Goal: Transaction & Acquisition: Purchase product/service

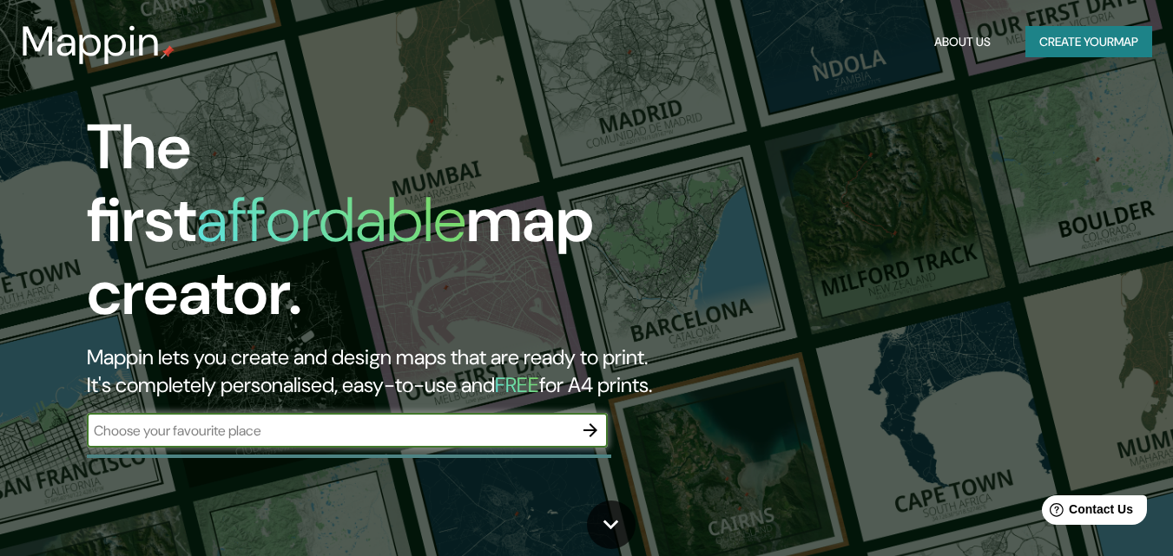
click at [360, 427] on div "​" at bounding box center [347, 430] width 521 height 35
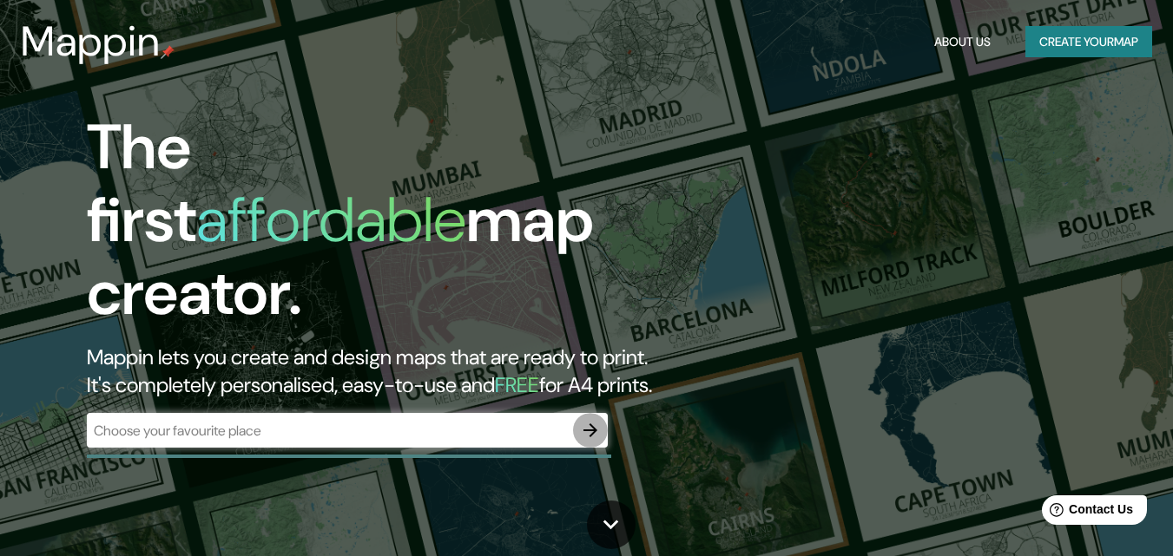
click at [588, 420] on icon "button" at bounding box center [590, 430] width 21 height 21
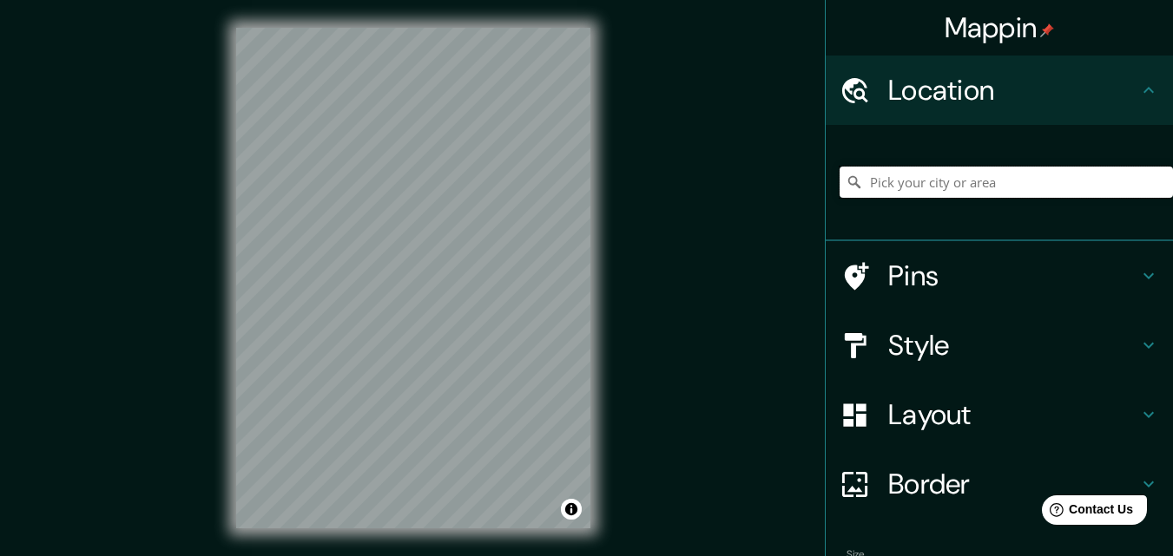
click at [935, 194] on input "Pick your city or area" at bounding box center [1006, 182] width 333 height 31
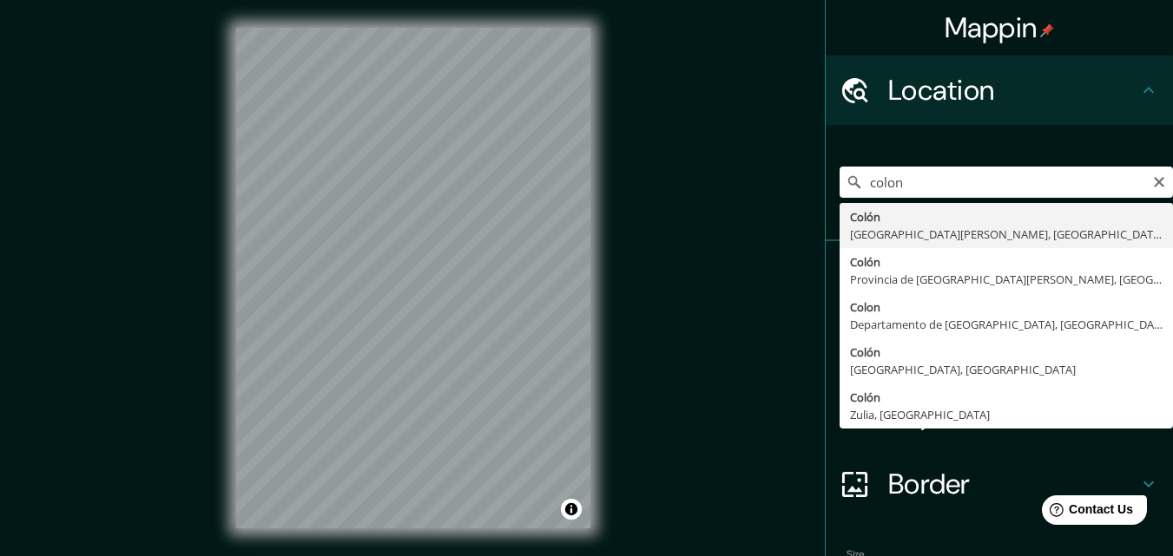
type input "[GEOGRAPHIC_DATA], [GEOGRAPHIC_DATA][PERSON_NAME], [GEOGRAPHIC_DATA]"
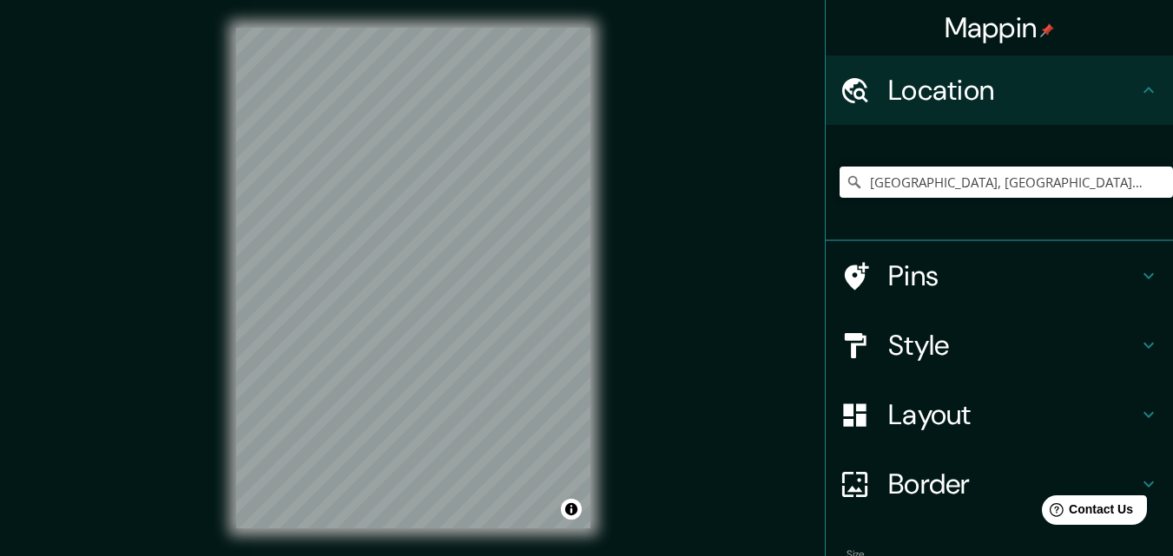
click at [1101, 281] on h4 "Pins" at bounding box center [1013, 276] width 250 height 35
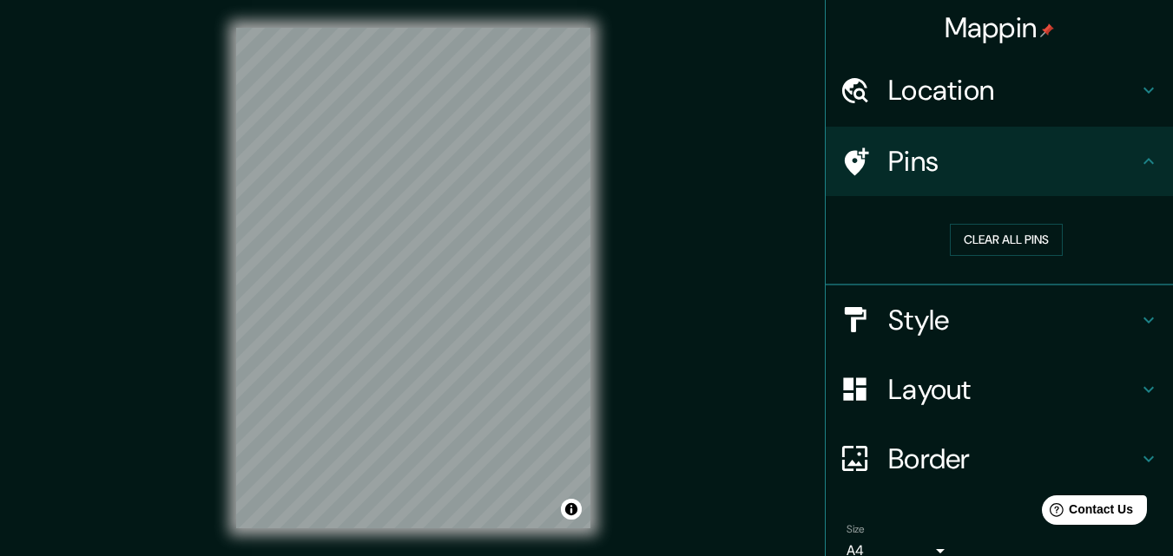
click at [1100, 265] on div "Clear all pins" at bounding box center [1006, 240] width 333 height 60
click at [1115, 332] on h4 "Style" at bounding box center [1013, 320] width 250 height 35
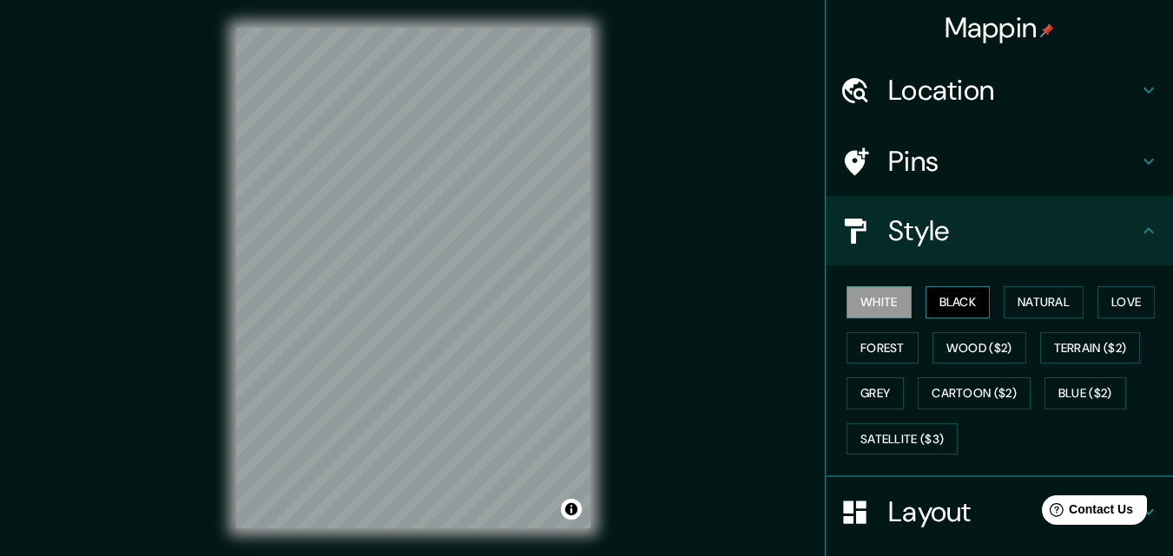
click at [957, 307] on button "Black" at bounding box center [957, 302] width 65 height 32
click at [958, 348] on button "Wood ($2)" at bounding box center [979, 349] width 94 height 32
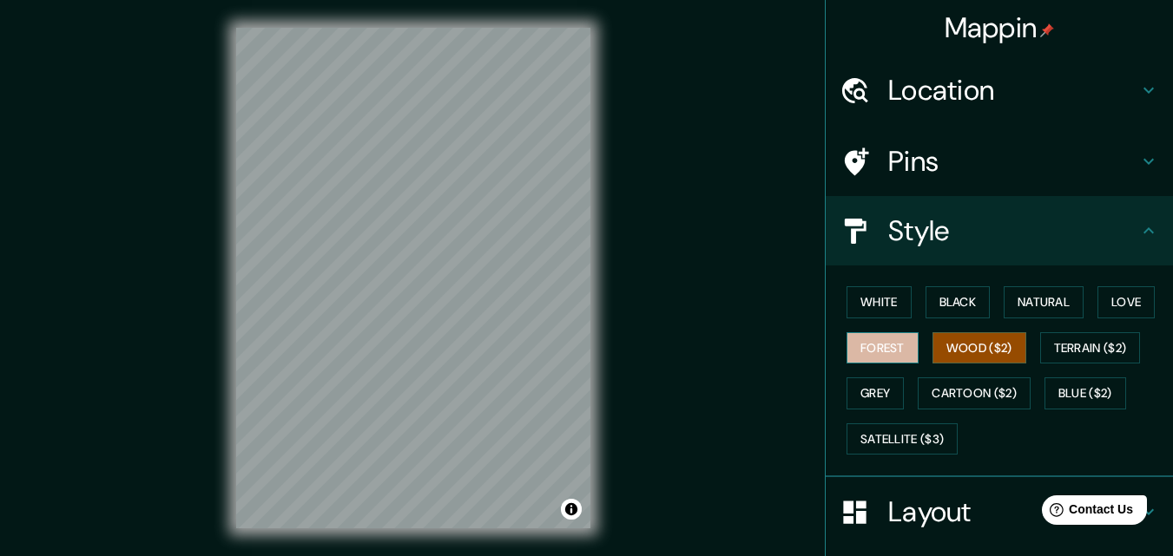
click at [849, 354] on button "Forest" at bounding box center [882, 349] width 72 height 32
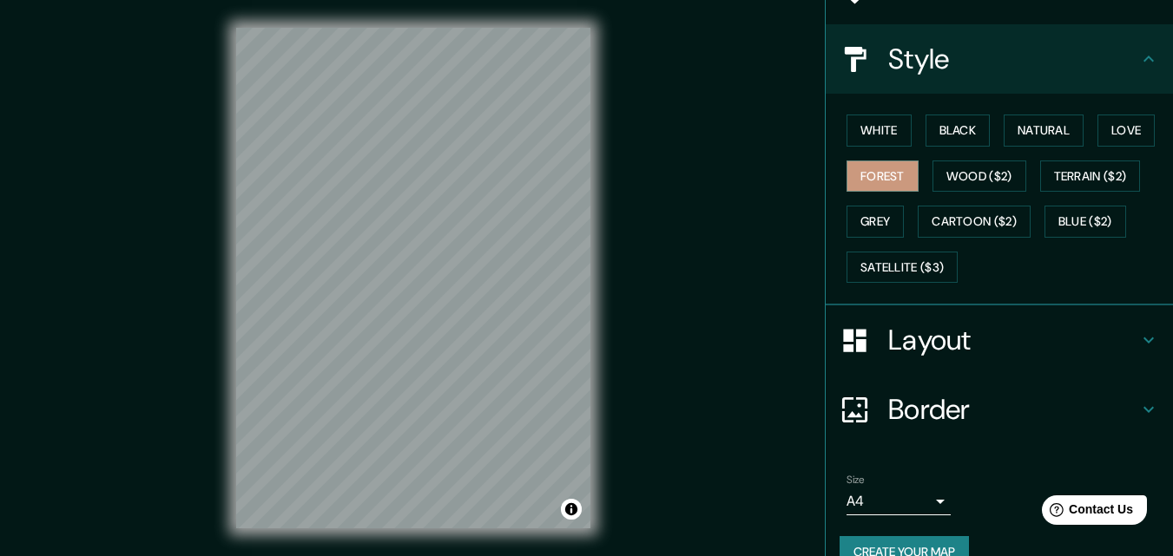
scroll to position [174, 0]
click at [932, 498] on body "Mappin Location [GEOGRAPHIC_DATA], [GEOGRAPHIC_DATA][PERSON_NAME], [GEOGRAPHIC_…" at bounding box center [586, 278] width 1173 height 556
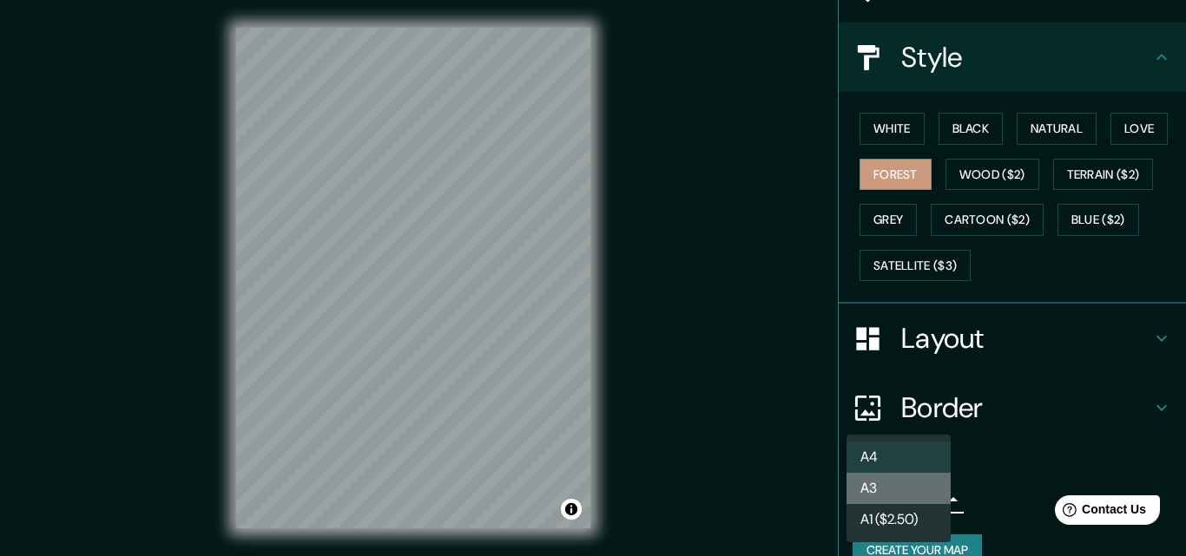
click at [909, 485] on li "A3" at bounding box center [898, 488] width 104 height 31
type input "a4"
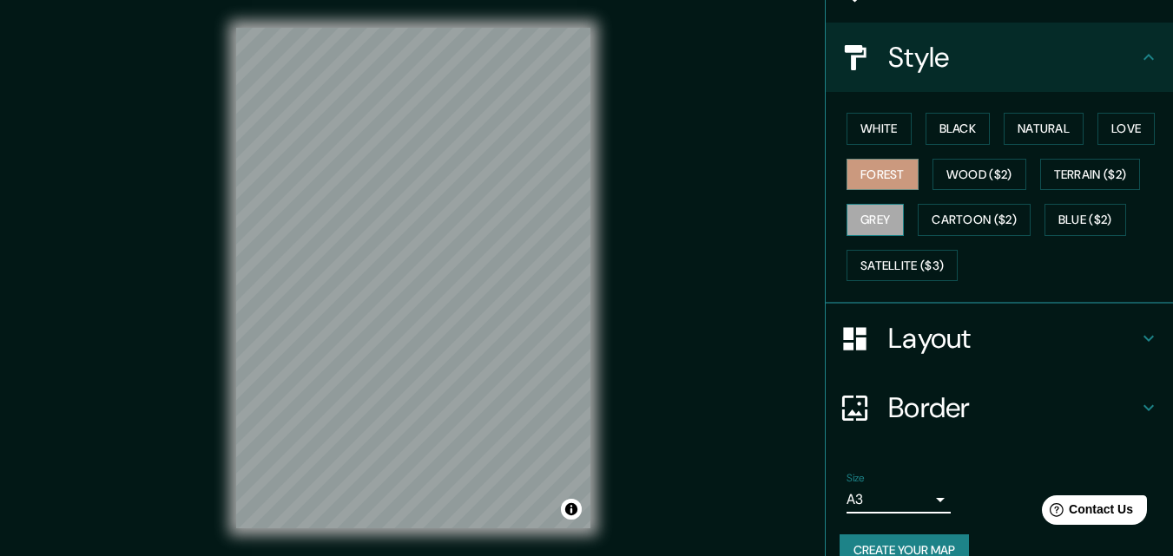
click at [869, 215] on button "Grey" at bounding box center [874, 220] width 57 height 32
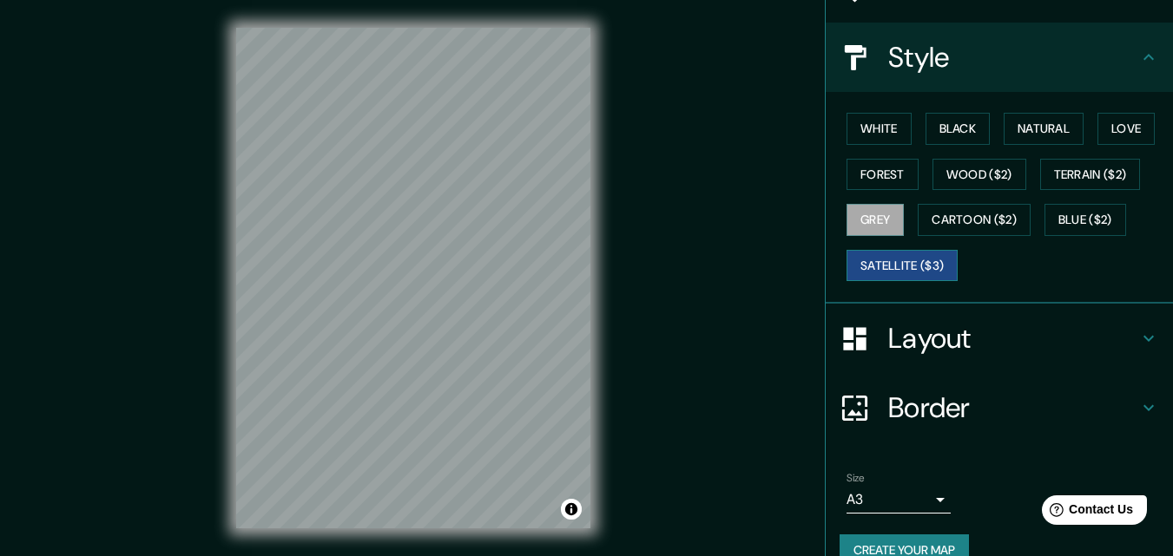
click at [880, 262] on button "Satellite ($3)" at bounding box center [901, 266] width 111 height 32
